Goal: Task Accomplishment & Management: Manage account settings

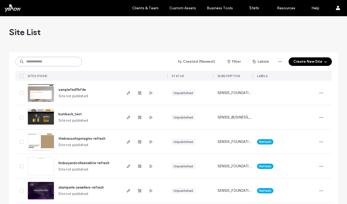
click at [63, 64] on input at bounding box center [48, 62] width 66 height 10
paste input "**********"
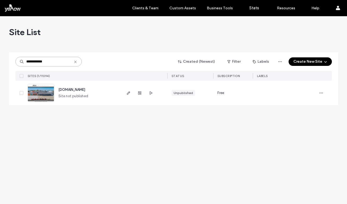
type input "**********"
click at [39, 96] on img at bounding box center [41, 102] width 26 height 36
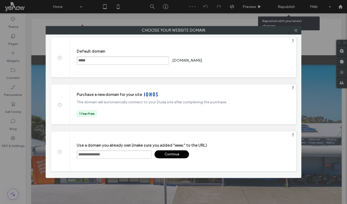
click at [173, 153] on div "Continue" at bounding box center [172, 154] width 35 height 8
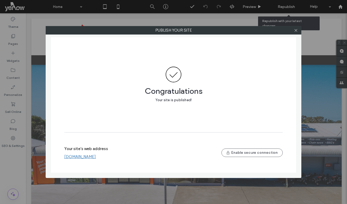
click at [81, 156] on link "[DOMAIN_NAME]" at bounding box center [80, 156] width 32 height 5
click at [81, 157] on link "[DOMAIN_NAME]" at bounding box center [80, 156] width 32 height 5
click at [296, 33] on span at bounding box center [296, 30] width 4 height 8
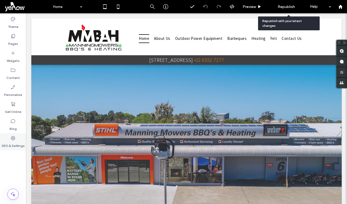
click at [7, 140] on div "SEO & Settings" at bounding box center [13, 141] width 26 height 17
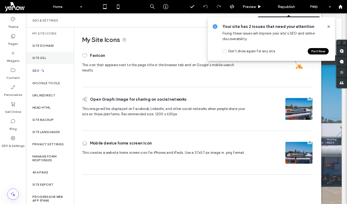
click at [39, 59] on label "Site SSL" at bounding box center [39, 58] width 14 height 4
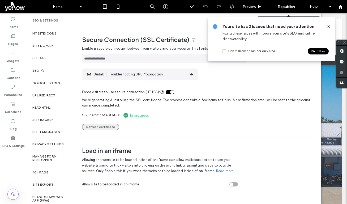
click at [95, 126] on button "Refresh certificate" at bounding box center [100, 127] width 37 height 6
click at [330, 26] on icon at bounding box center [329, 26] width 4 height 4
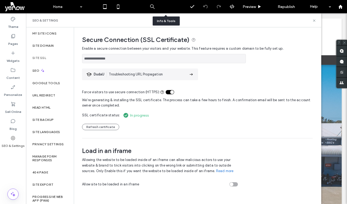
click at [165, 5] on use at bounding box center [165, 6] width 5 height 5
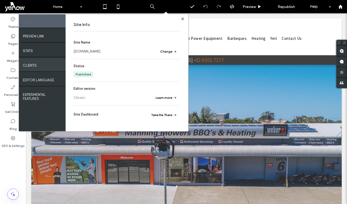
click at [34, 67] on label "Clients" at bounding box center [30, 64] width 14 height 7
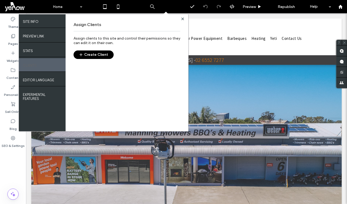
click at [104, 54] on button "Create Client" at bounding box center [94, 54] width 40 height 8
click at [183, 19] on use at bounding box center [182, 18] width 3 height 3
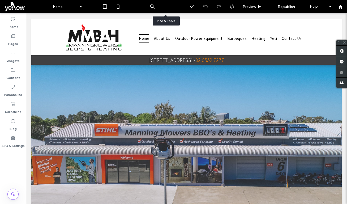
click at [165, 8] on use at bounding box center [165, 6] width 5 height 5
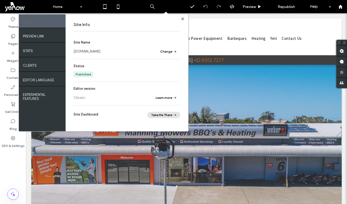
click at [162, 115] on button "Take Me There" at bounding box center [163, 115] width 33 height 6
click at [182, 19] on use at bounding box center [182, 18] width 3 height 3
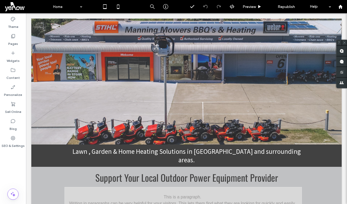
scroll to position [76, 0]
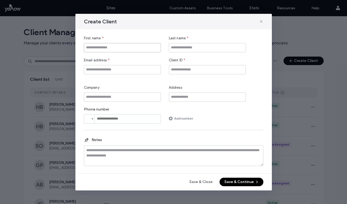
click at [152, 46] on input "First name" at bounding box center [122, 47] width 77 height 9
type input "****"
click at [94, 69] on input "Email address" at bounding box center [122, 69] width 77 height 9
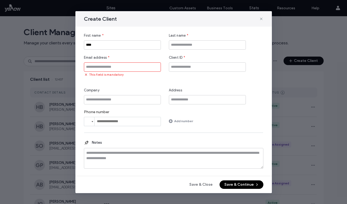
paste input "**********"
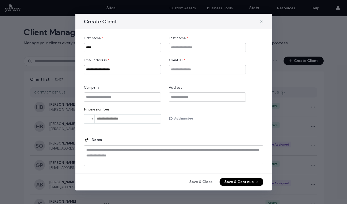
type input "**********"
click at [178, 70] on input "Client ID" at bounding box center [207, 69] width 77 height 9
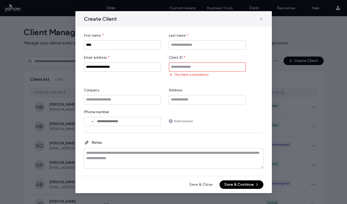
paste input "********"
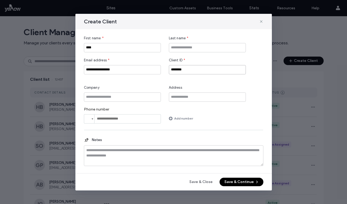
type input "********"
click at [235, 181] on button "Save & Continue" at bounding box center [242, 182] width 44 height 8
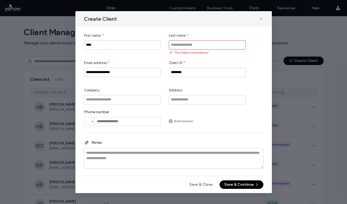
click at [180, 44] on input "Last name" at bounding box center [207, 44] width 77 height 9
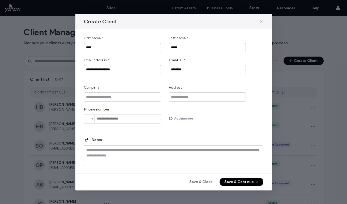
type input "*****"
click at [224, 184] on button "Save & Continue" at bounding box center [242, 182] width 44 height 8
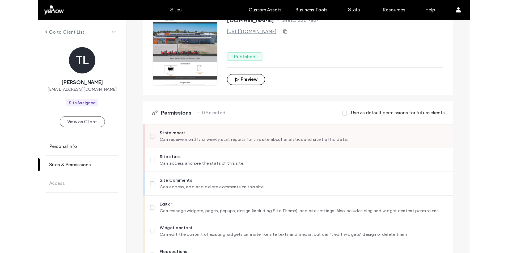
scroll to position [80, 0]
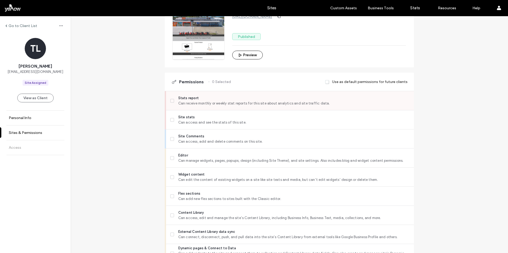
click at [170, 102] on span at bounding box center [172, 101] width 4 height 4
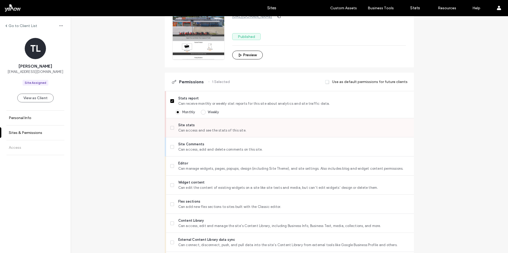
click at [171, 129] on span at bounding box center [172, 128] width 4 height 4
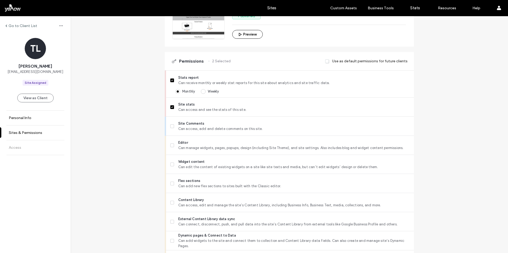
scroll to position [133, 0]
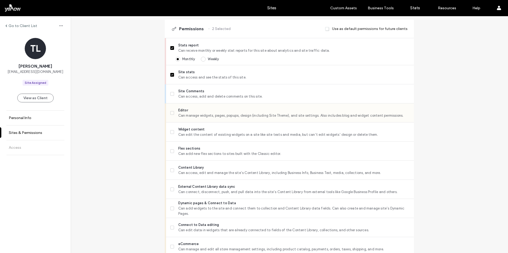
click at [171, 112] on icon at bounding box center [172, 113] width 2 height 2
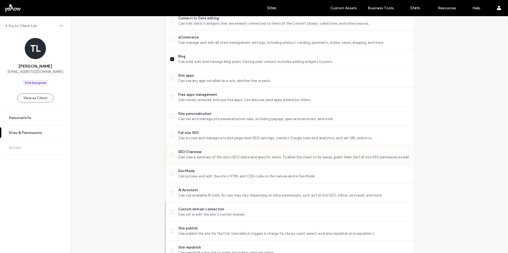
scroll to position [345, 0]
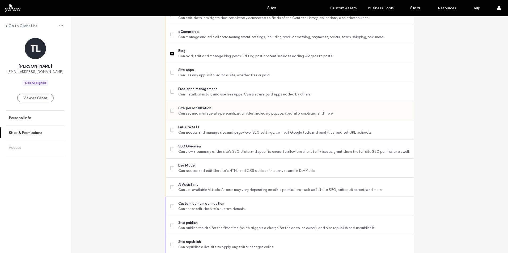
click at [195, 111] on span "Can set and manage site personalization rules, including popups, special promot…" at bounding box center [293, 113] width 231 height 5
click at [172, 111] on span at bounding box center [172, 111] width 4 height 4
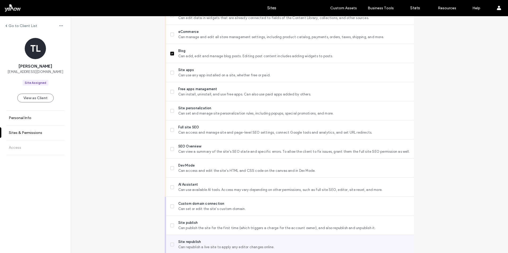
click at [198, 204] on span "Can republish a live site to apply any editor changes online." at bounding box center [293, 247] width 231 height 5
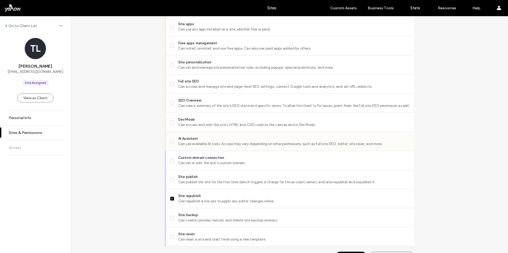
scroll to position [404, 0]
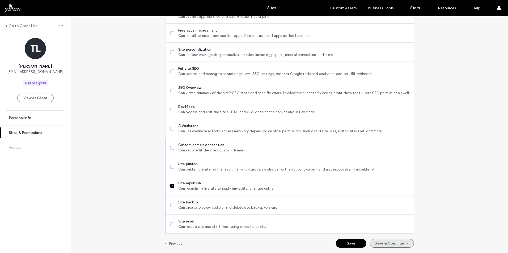
click at [347, 204] on button "Save & Continue" at bounding box center [391, 243] width 44 height 9
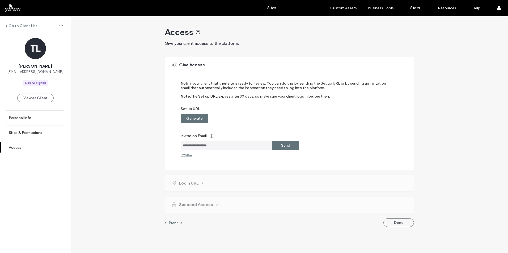
click at [285, 147] on label "Send" at bounding box center [285, 146] width 9 height 10
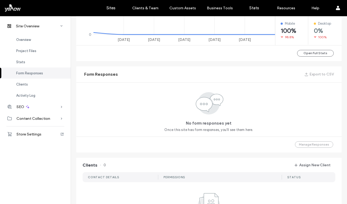
scroll to position [372, 0]
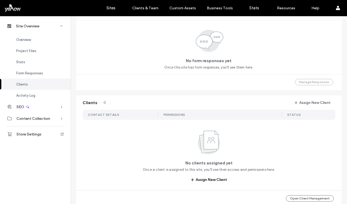
scroll to position [319, 0]
